Goal: Transaction & Acquisition: Book appointment/travel/reservation

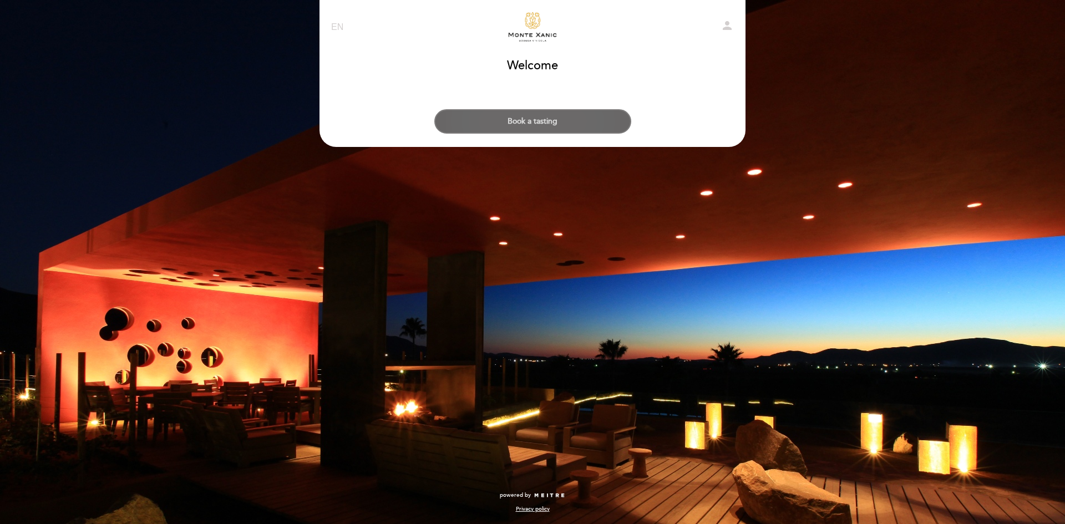
click at [563, 123] on button "Book a tasting" at bounding box center [532, 121] width 197 height 24
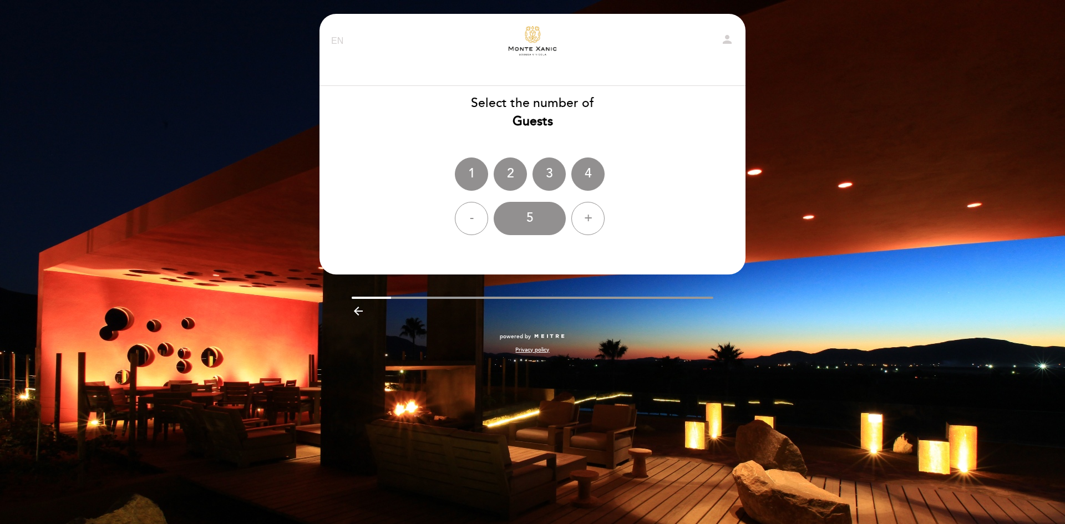
click at [334, 42] on select "EN ES PT" at bounding box center [337, 41] width 13 height 13
select select "es"
click at [331, 35] on select "EN ES PT" at bounding box center [337, 41] width 13 height 13
click at [593, 176] on div "4" at bounding box center [587, 173] width 33 height 33
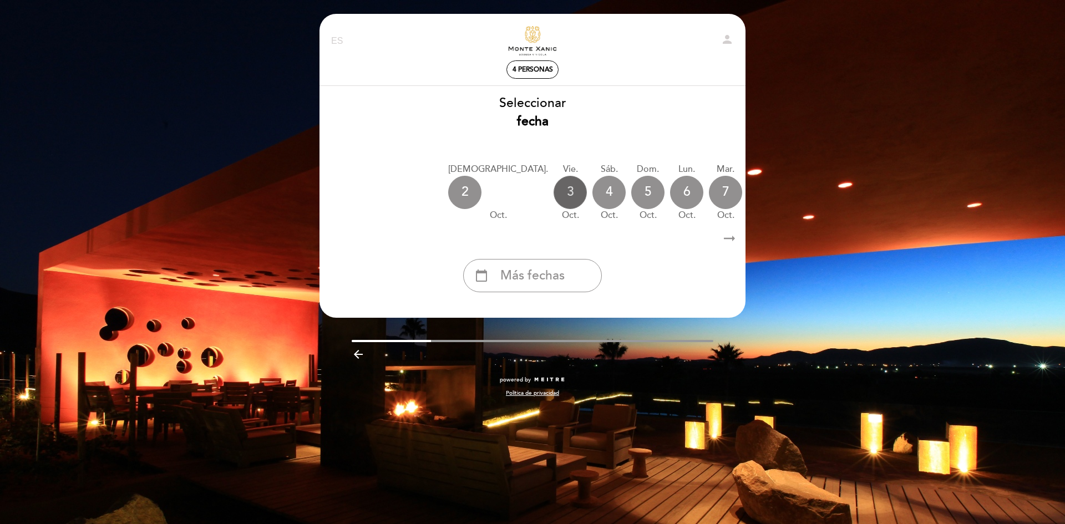
click at [553, 196] on div "3" at bounding box center [569, 192] width 33 height 33
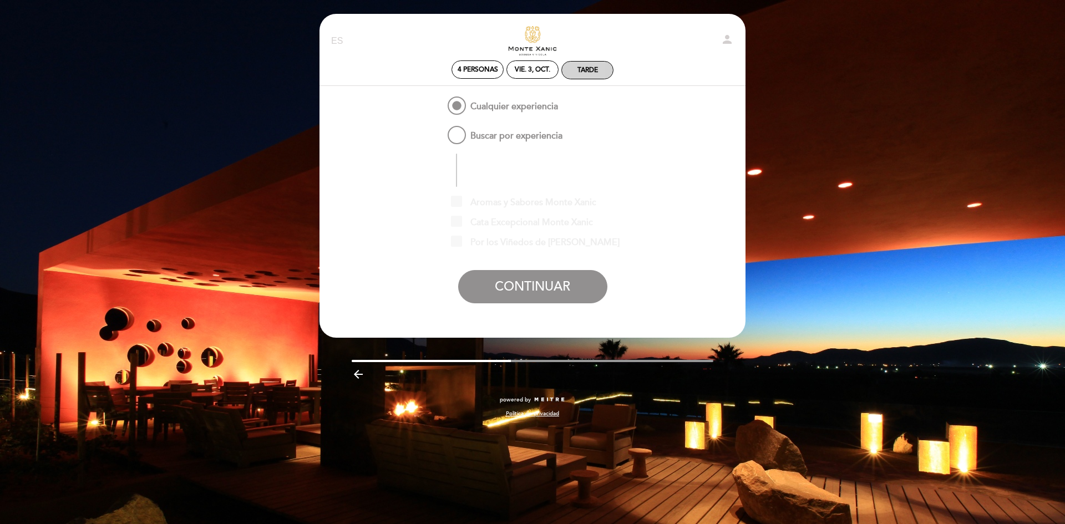
click at [580, 64] on div "Tarde" at bounding box center [587, 70] width 51 height 17
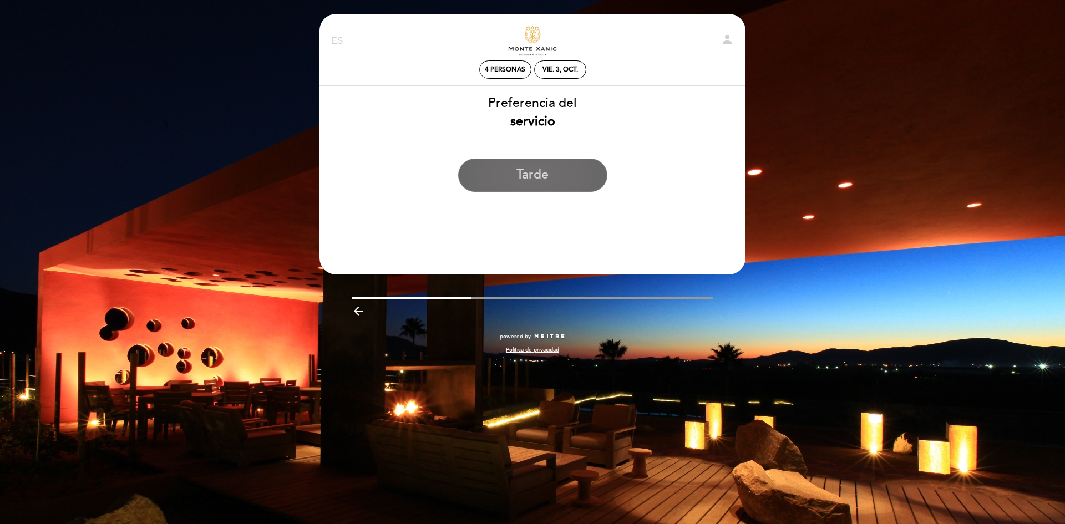
click at [574, 167] on button "Tarde" at bounding box center [532, 175] width 149 height 33
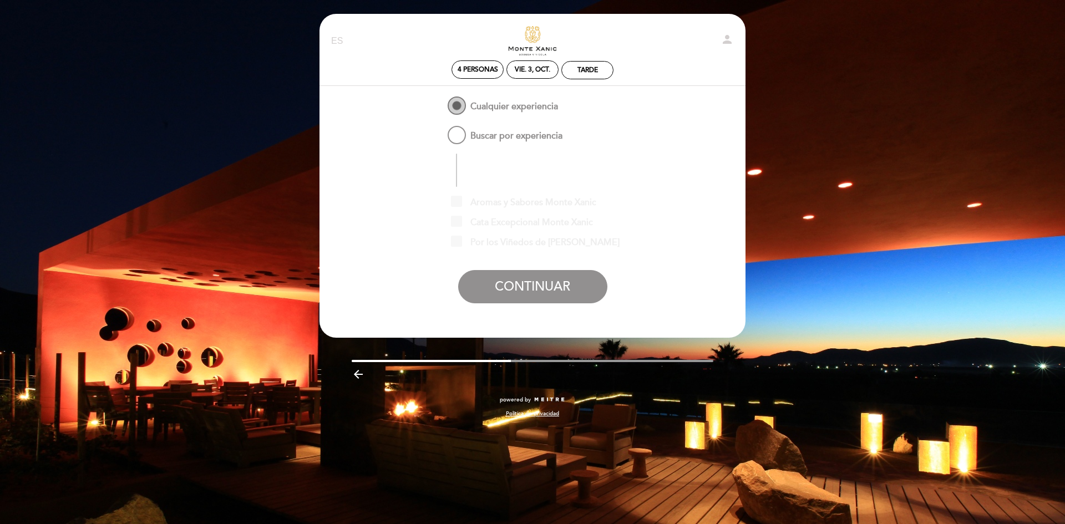
click at [453, 108] on span "Cualquier experiencia" at bounding box center [501, 101] width 113 height 14
click at [441, 101] on input "Cualquier experiencia" at bounding box center [437, 97] width 7 height 7
click at [455, 138] on span "Buscar por experiencia" at bounding box center [503, 131] width 117 height 14
click at [441, 131] on input "Buscar por experiencia" at bounding box center [437, 127] width 7 height 7
radio input "false"
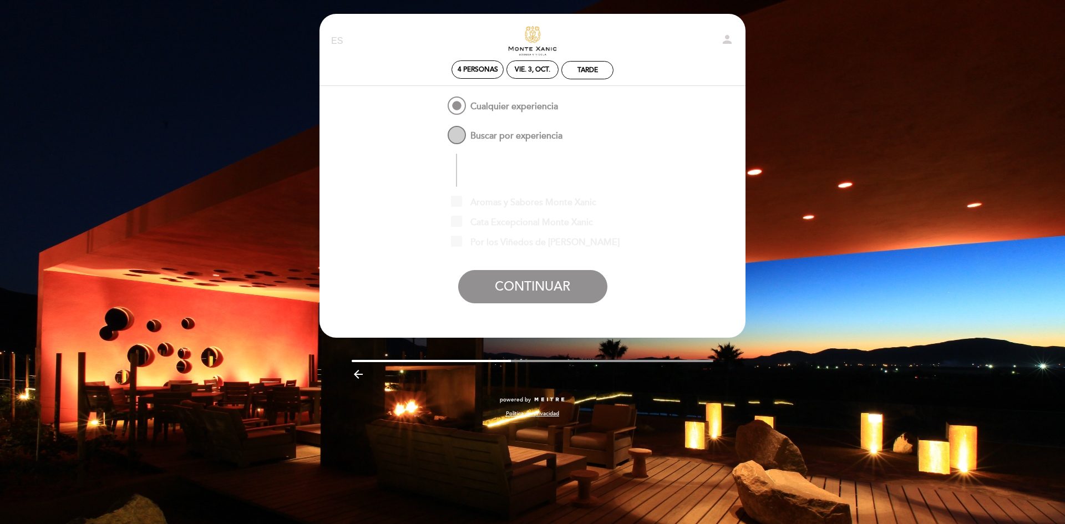
radio input "true"
